Goal: Information Seeking & Learning: Learn about a topic

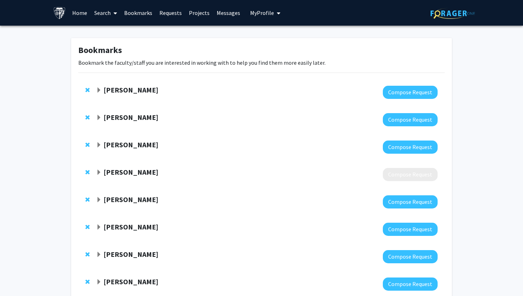
click at [107, 10] on link "Search" at bounding box center [106, 12] width 30 height 25
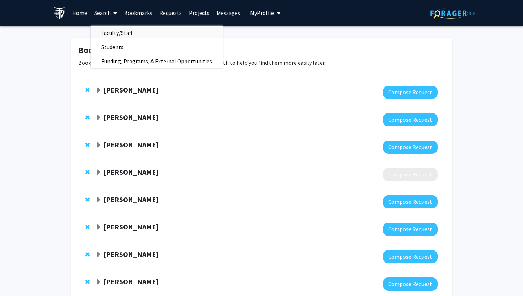
click at [112, 29] on span "Faculty/Staff" at bounding box center [117, 33] width 52 height 14
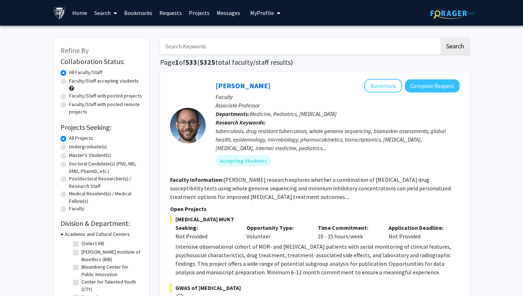
click at [104, 12] on link "Search" at bounding box center [106, 12] width 30 height 25
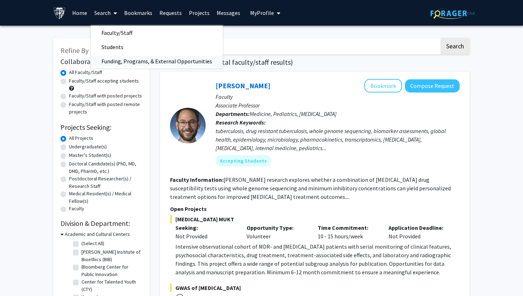
click at [146, 59] on span "Funding, Programs, & External Opportunities" at bounding box center [157, 61] width 132 height 14
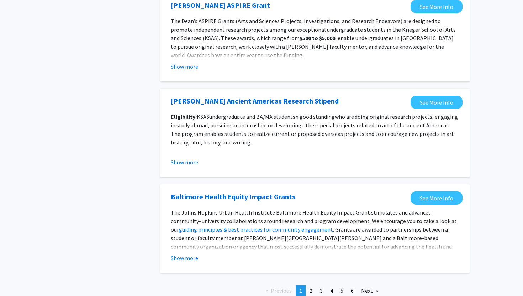
scroll to position [772, 0]
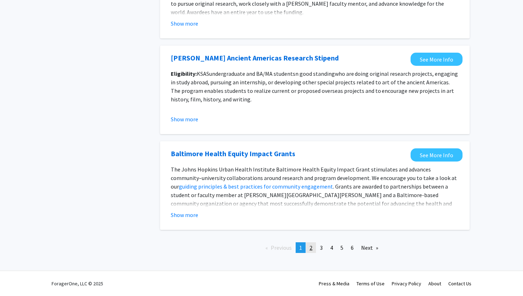
click at [313, 250] on link "page 2" at bounding box center [311, 247] width 10 height 11
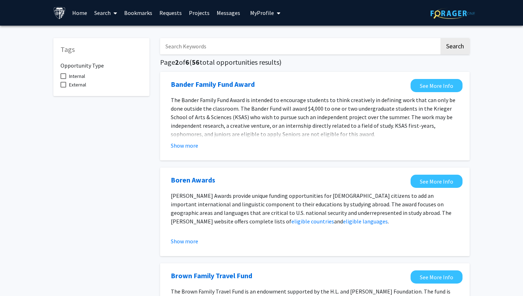
click at [115, 13] on icon at bounding box center [116, 13] width 4 height 6
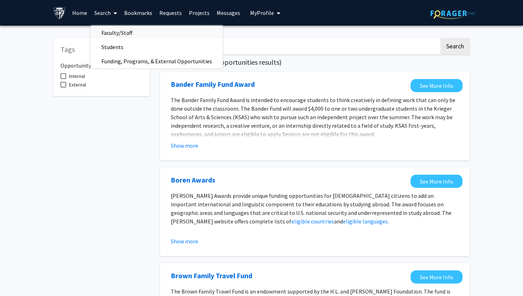
click at [125, 33] on span "Faculty/Staff" at bounding box center [117, 33] width 52 height 14
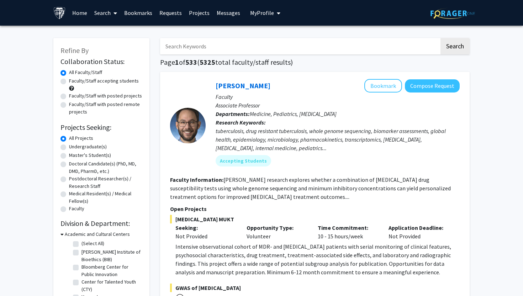
click at [117, 95] on label "Faculty/Staff with posted projects" at bounding box center [105, 95] width 73 height 7
click at [74, 95] on input "Faculty/Staff with posted projects" at bounding box center [71, 94] width 5 height 5
radio input "true"
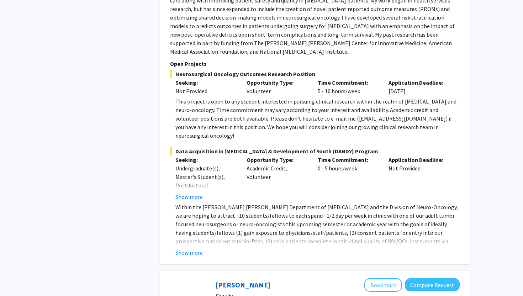
scroll to position [853, 0]
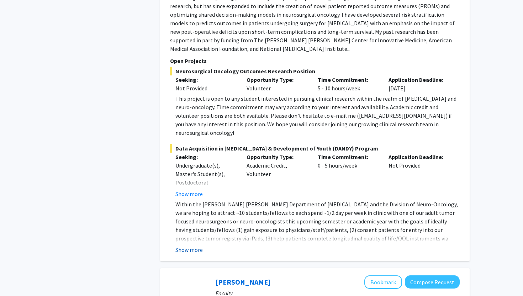
click at [193, 246] on button "Show more" at bounding box center [188, 250] width 27 height 9
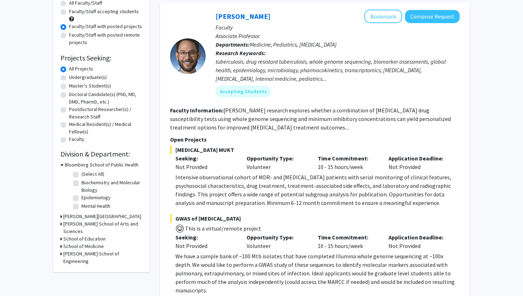
scroll to position [70, 0]
click at [62, 224] on icon at bounding box center [62, 223] width 2 height 7
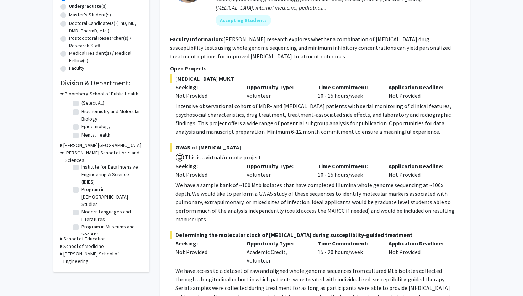
scroll to position [181, 0]
click at [61, 243] on icon at bounding box center [62, 246] width 2 height 7
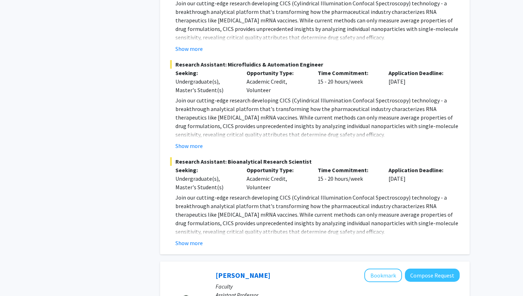
scroll to position [3475, 0]
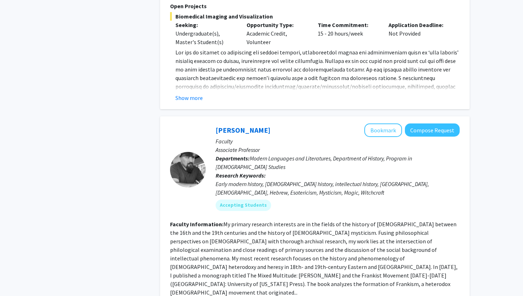
scroll to position [2588, 0]
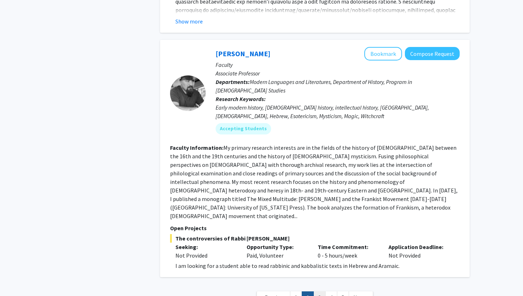
click at [320, 284] on link "3" at bounding box center [320, 297] width 12 height 12
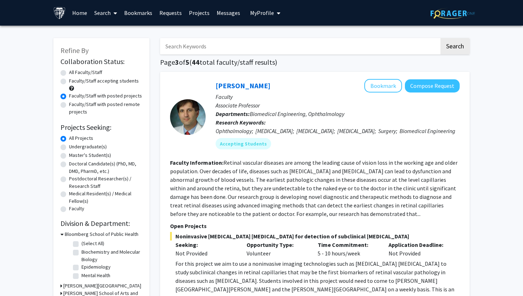
click at [340, 133] on div "Ophthalmology; Retinal Vascular Disease; Diabetic Retinopathy; Age-Related Macu…" at bounding box center [338, 131] width 244 height 9
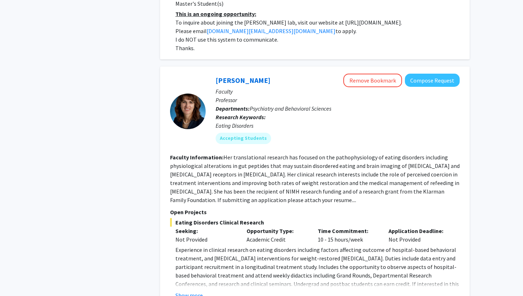
scroll to position [1335, 0]
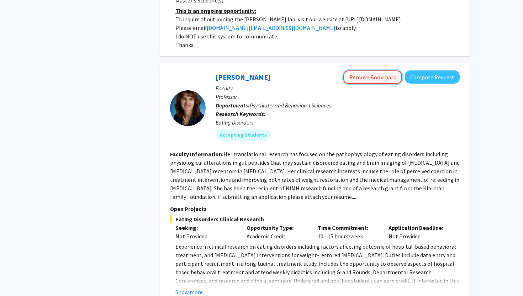
click at [385, 70] on button "Remove Bookmark" at bounding box center [372, 77] width 59 height 14
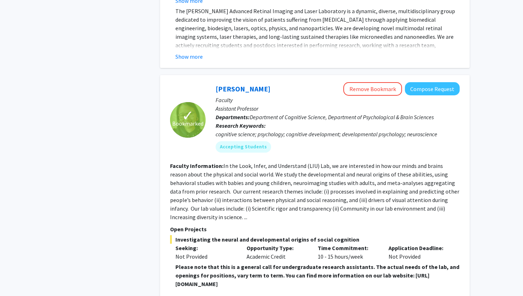
scroll to position [2458, 0]
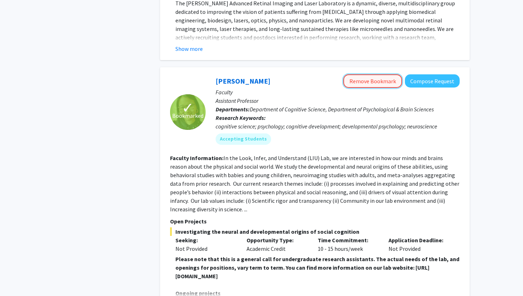
click at [374, 74] on button "Remove Bookmark" at bounding box center [372, 81] width 59 height 14
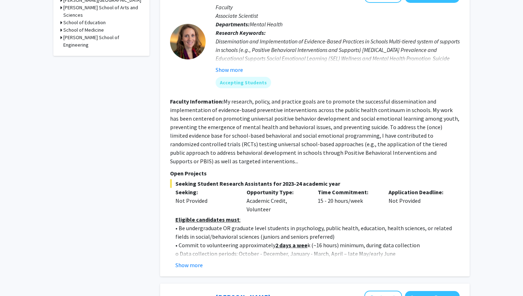
scroll to position [289, 0]
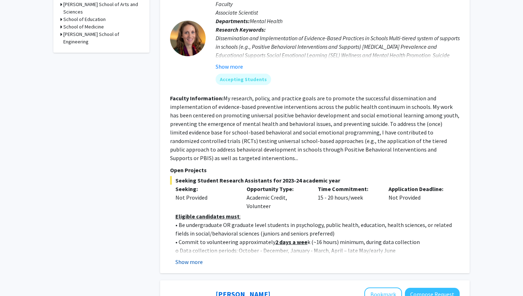
click at [192, 262] on button "Show more" at bounding box center [188, 262] width 27 height 9
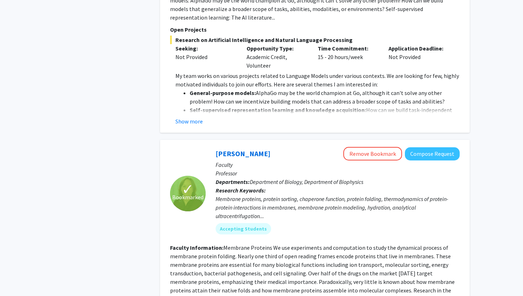
scroll to position [2106, 0]
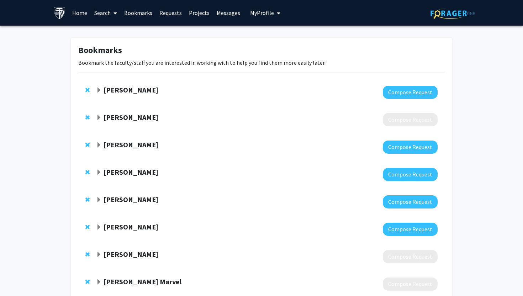
click at [103, 11] on link "Search" at bounding box center [106, 12] width 30 height 25
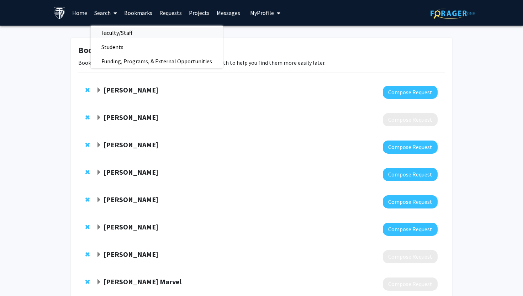
click at [118, 33] on span "Faculty/Staff" at bounding box center [117, 33] width 52 height 14
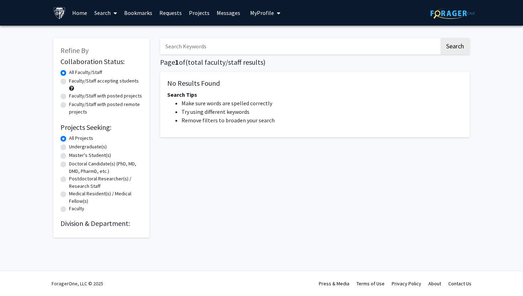
click at [211, 50] on input "Search Keywords" at bounding box center [299, 46] width 279 height 16
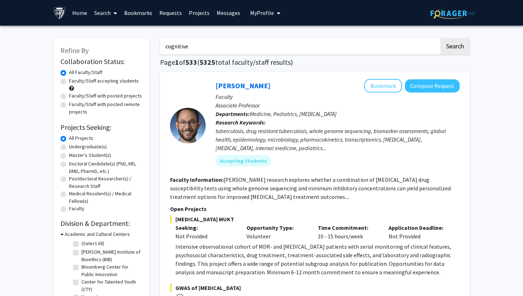
type input "cognitive"
click at [441, 38] on button "Search" at bounding box center [455, 46] width 29 height 16
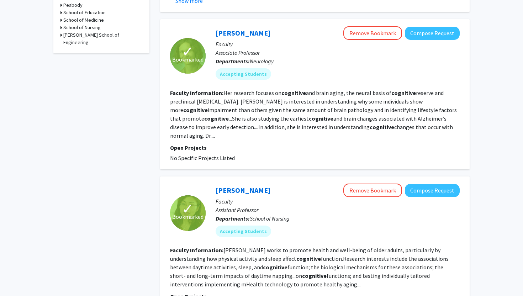
scroll to position [309, 0]
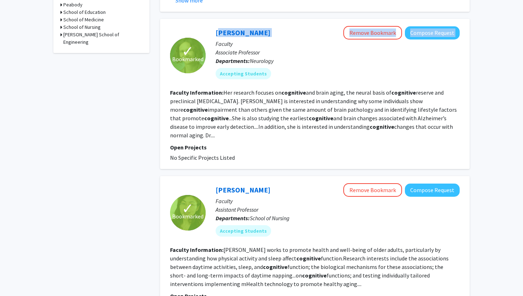
drag, startPoint x: 214, startPoint y: 31, endPoint x: 264, endPoint y: 31, distance: 50.5
click at [264, 31] on div "[PERSON_NAME] Remove Bookmark Compose Request Faculty Associate Professor Depar…" at bounding box center [333, 55] width 254 height 59
click at [258, 33] on div "[PERSON_NAME] Remove Bookmark Compose Request" at bounding box center [338, 33] width 244 height 14
drag, startPoint x: 209, startPoint y: 33, endPoint x: 252, endPoint y: 36, distance: 43.9
click at [252, 36] on div "[PERSON_NAME] Remove Bookmark Compose Request Faculty Associate Professor Depar…" at bounding box center [333, 55] width 254 height 59
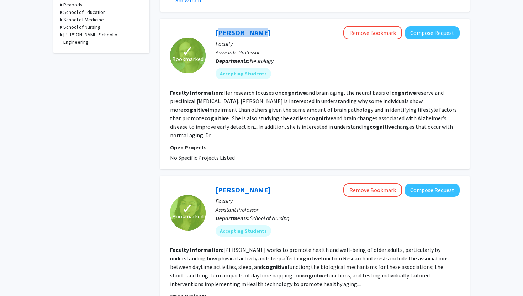
copy link "[PERSON_NAME]"
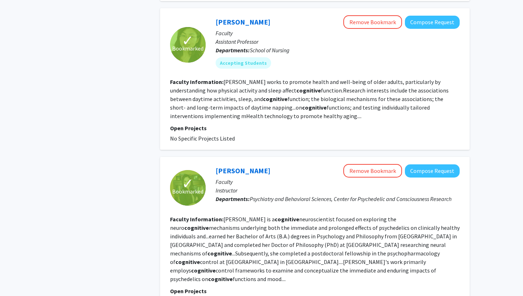
scroll to position [473, 0]
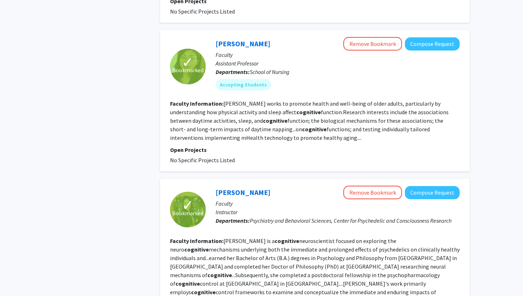
scroll to position [445, 0]
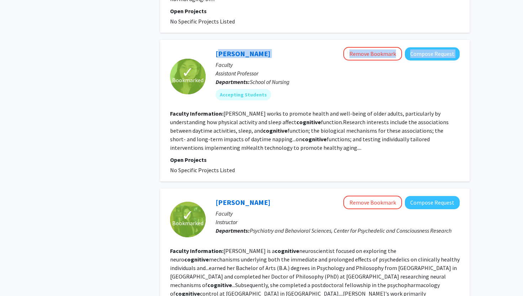
drag, startPoint x: 213, startPoint y: 45, endPoint x: 264, endPoint y: 45, distance: 50.9
click at [264, 47] on div "[PERSON_NAME] Remove Bookmark Compose Request Faculty Assistant Professor Depar…" at bounding box center [333, 76] width 254 height 59
click at [264, 47] on div "Junxin Li Remove Bookmark Compose Request" at bounding box center [338, 54] width 244 height 14
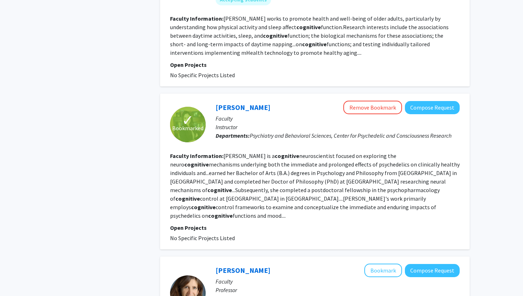
scroll to position [585, 0]
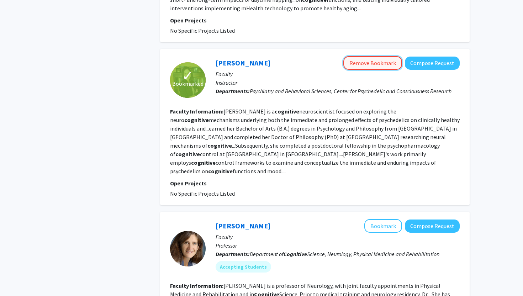
click at [362, 56] on button "Remove Bookmark" at bounding box center [372, 63] width 59 height 14
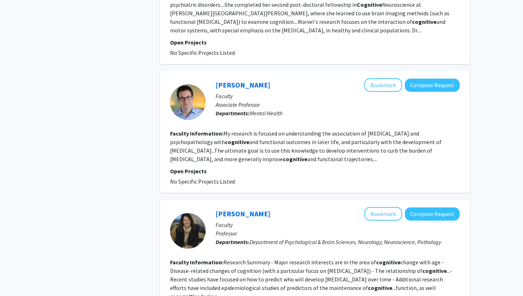
scroll to position [1184, 0]
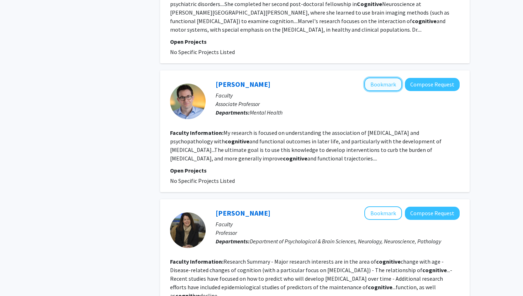
click at [385, 78] on button "Bookmark" at bounding box center [383, 85] width 38 height 14
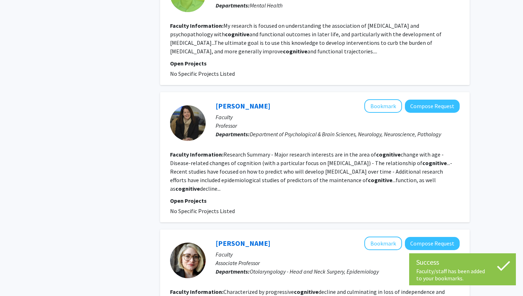
scroll to position [1294, 0]
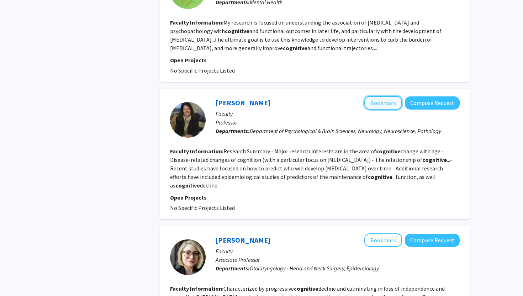
click at [379, 96] on button "Bookmark" at bounding box center [383, 103] width 38 height 14
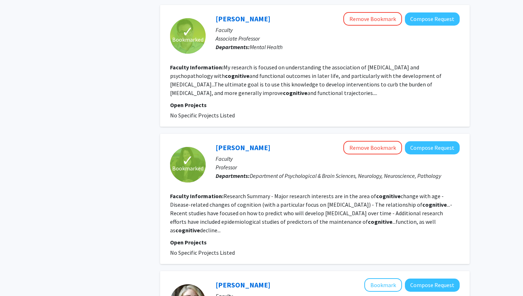
scroll to position [1417, 0]
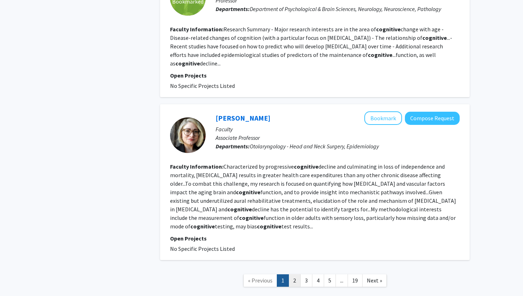
click at [292, 274] on link "2" at bounding box center [295, 280] width 12 height 12
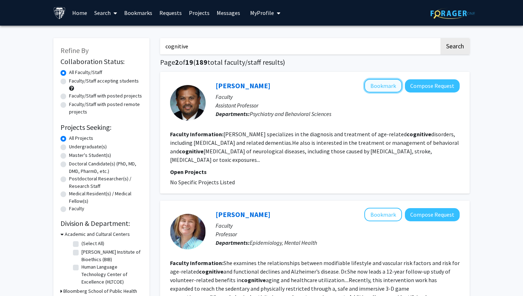
click at [386, 86] on button "Bookmark" at bounding box center [383, 86] width 38 height 14
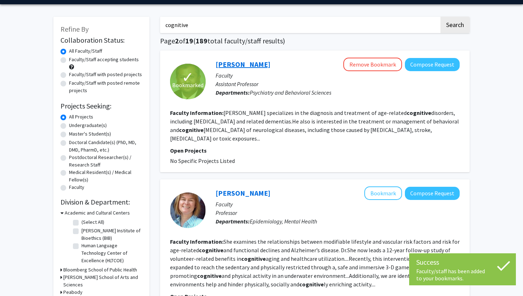
scroll to position [13, 0]
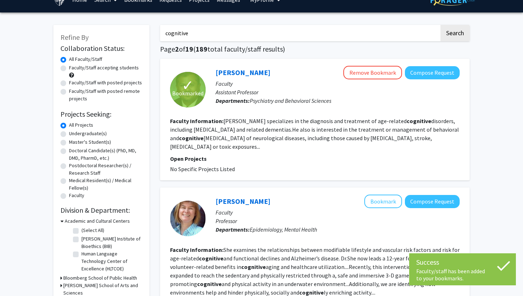
click at [94, 68] on label "Faculty/Staff accepting students" at bounding box center [104, 67] width 70 height 7
click at [74, 68] on input "Faculty/Staff accepting students" at bounding box center [71, 66] width 5 height 5
radio input "true"
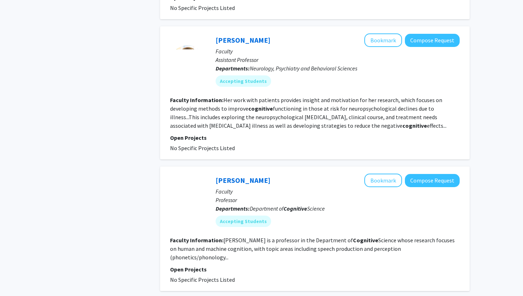
scroll to position [1382, 0]
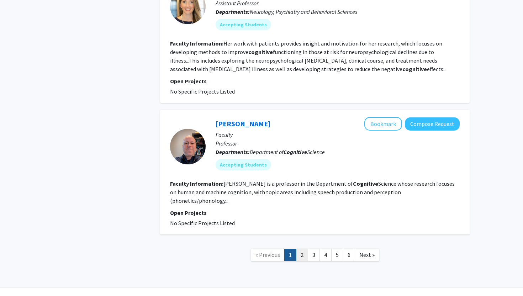
click at [306, 249] on link "2" at bounding box center [302, 255] width 12 height 12
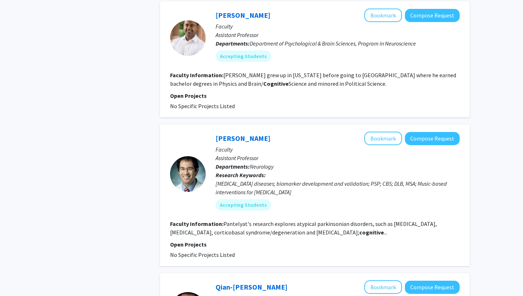
scroll to position [675, 0]
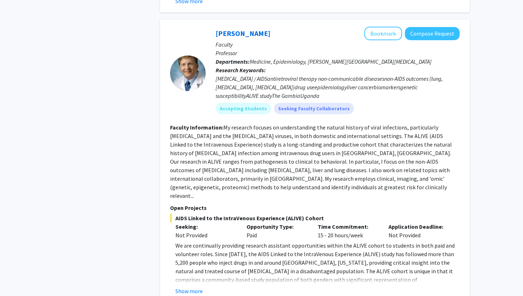
scroll to position [2774, 0]
